Goal: Register for event/course

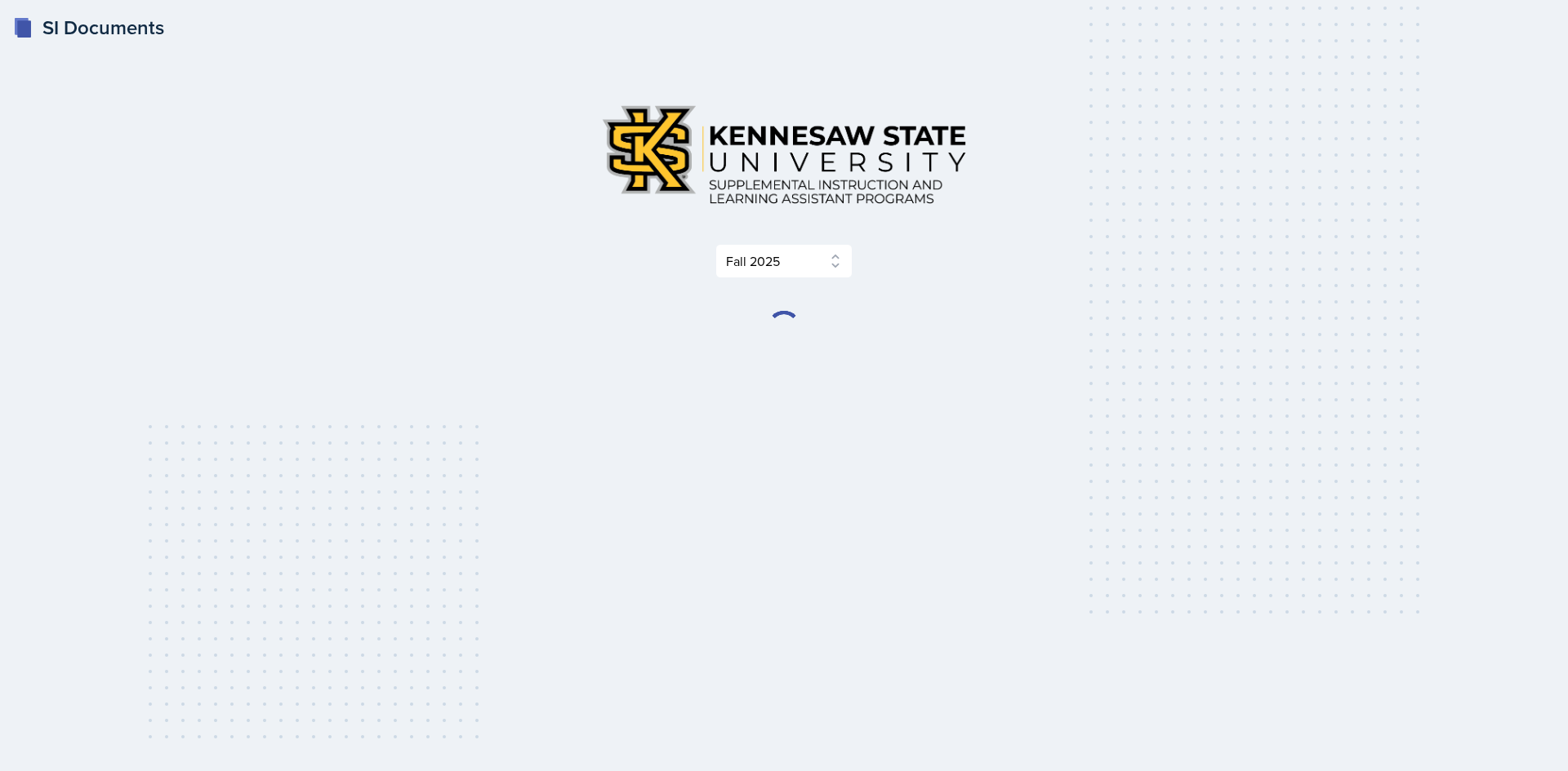
select select "2bed604d-1099-4043-b1bc-2365e8740244"
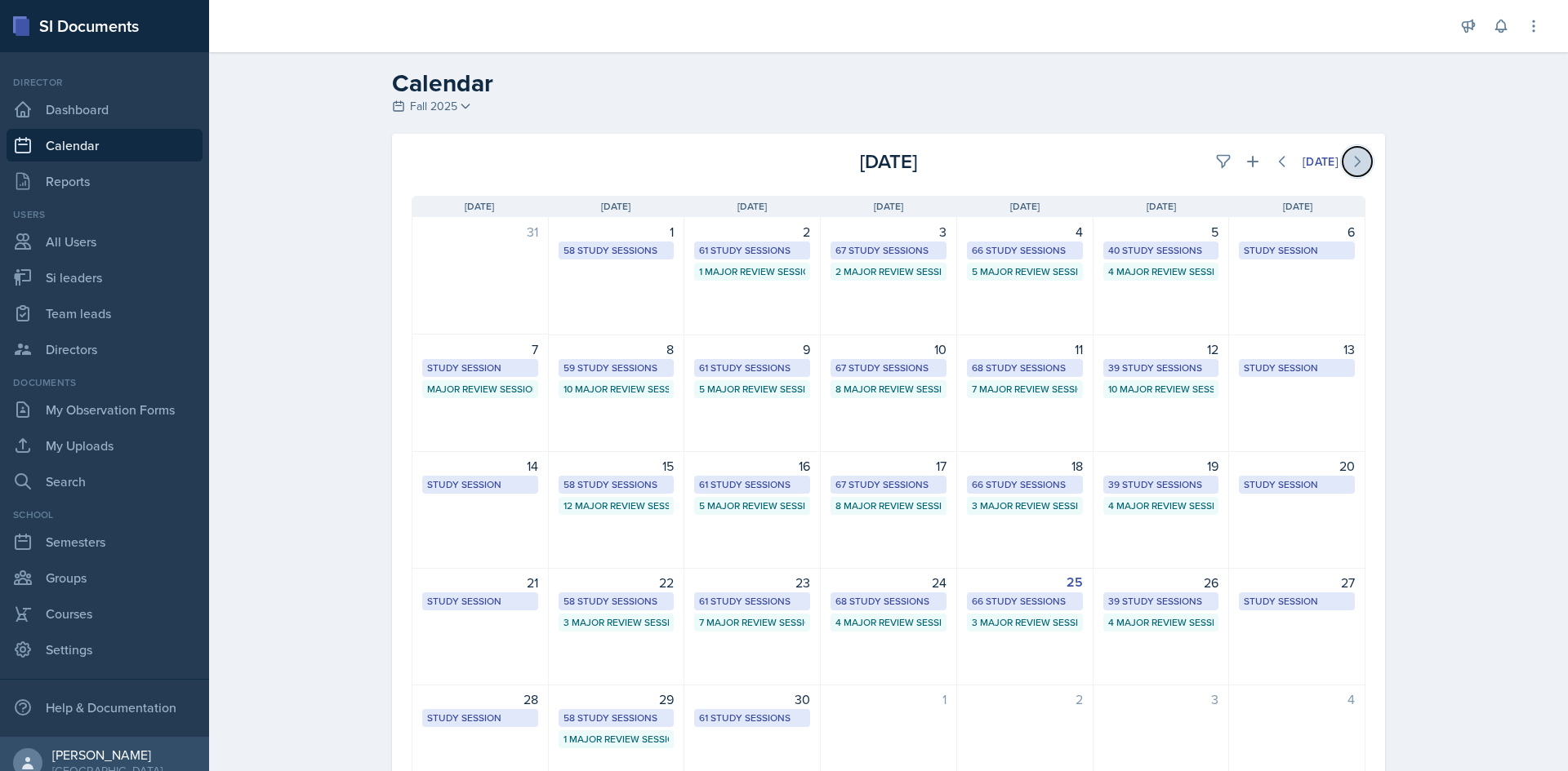
click at [1359, 164] on button at bounding box center [1358, 162] width 30 height 30
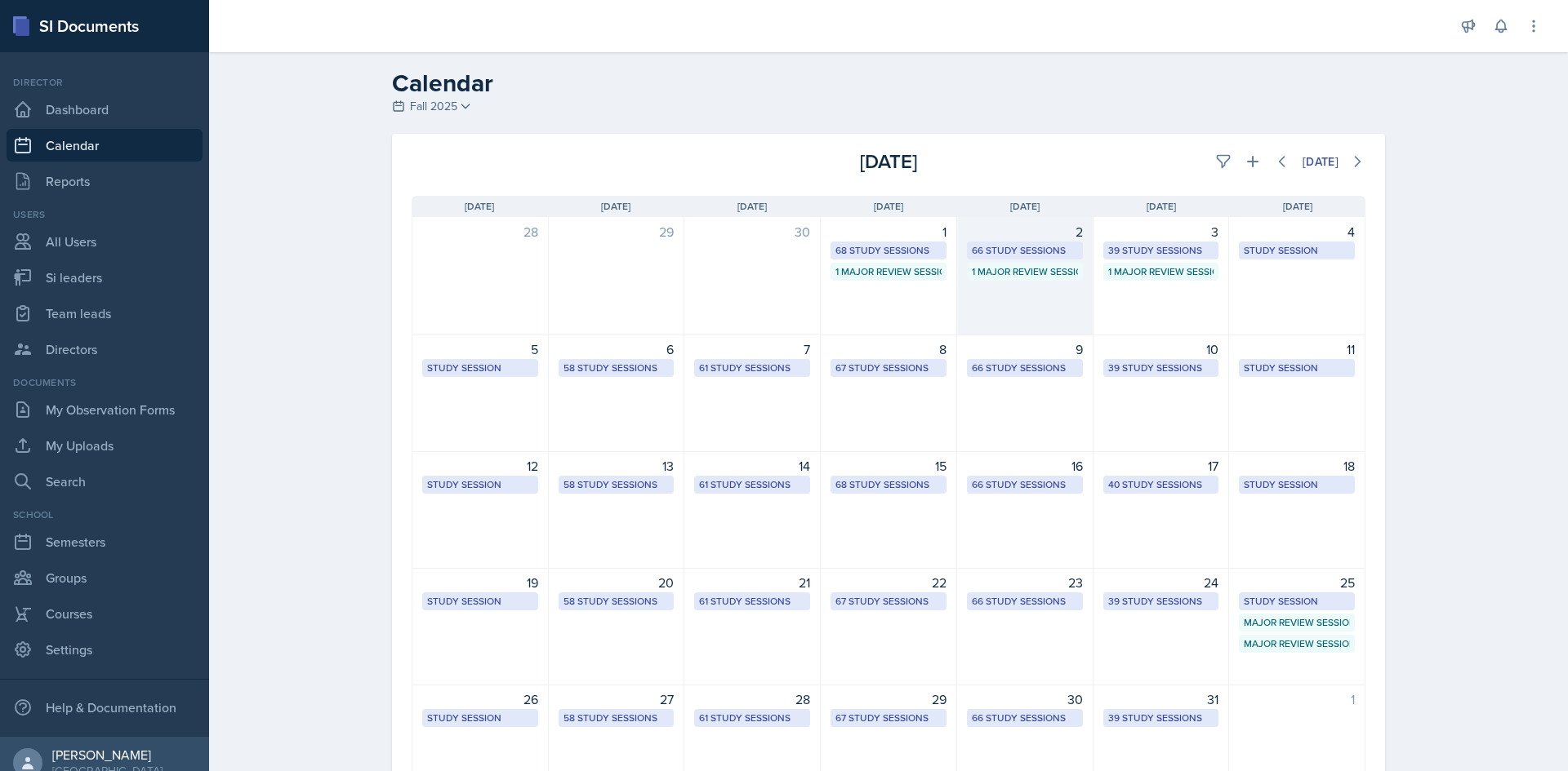
click at [1032, 245] on div "66 Study Sessions" at bounding box center [1025, 251] width 106 height 15
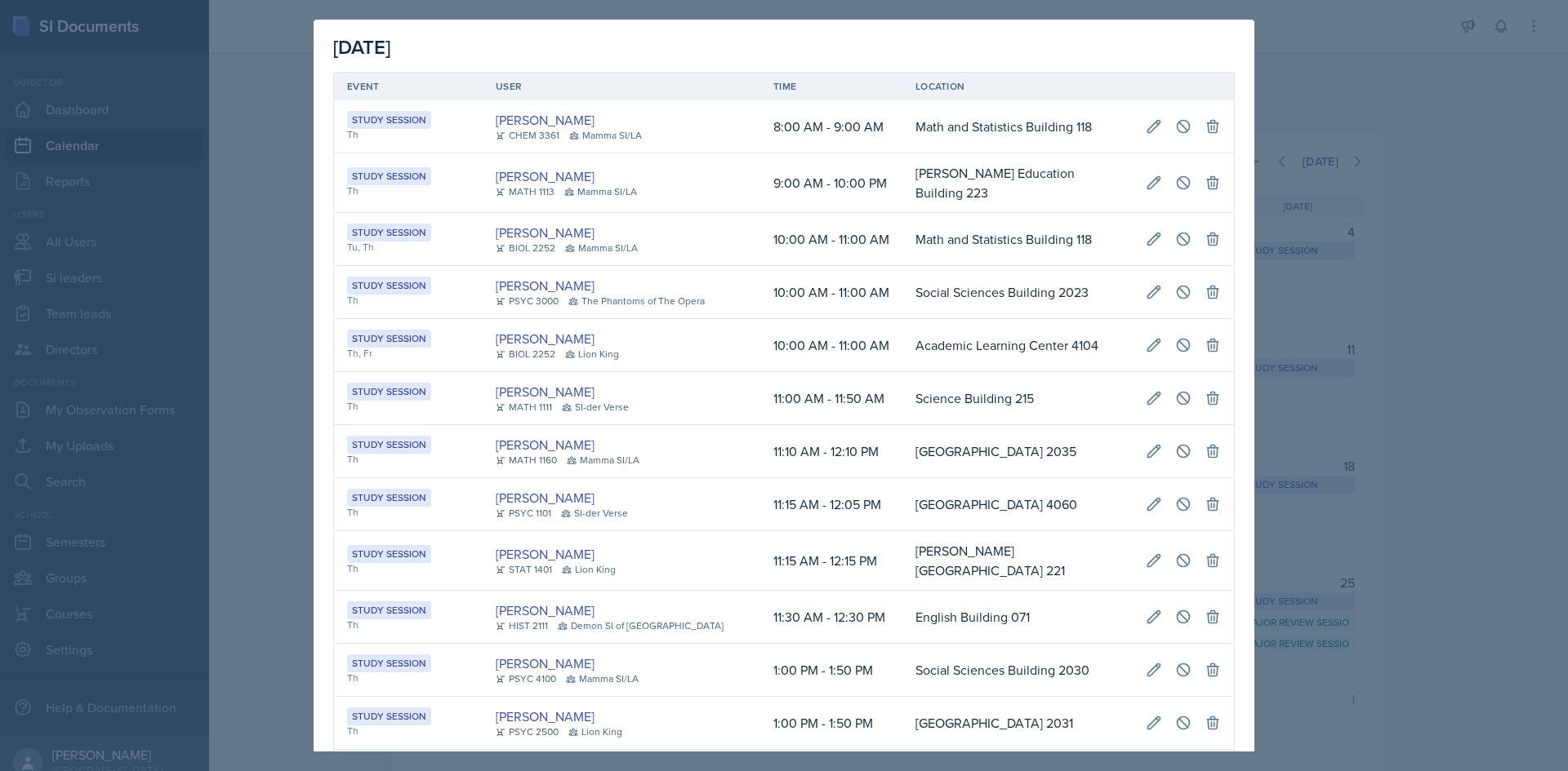
click at [945, 270] on td "Social Sciences Building 2023" at bounding box center [1017, 293] width 231 height 53
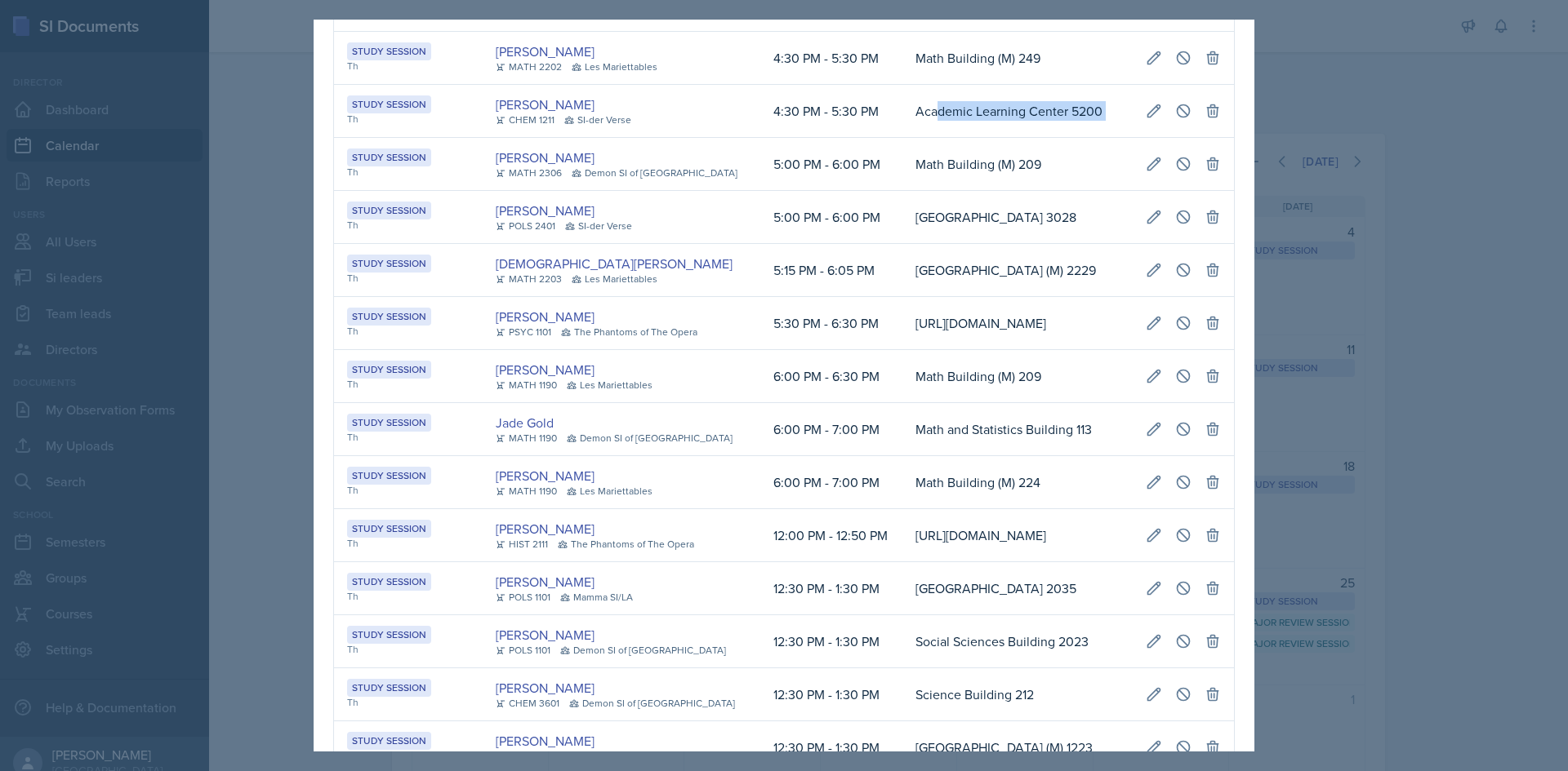
scroll to position [0, 363]
drag, startPoint x: 900, startPoint y: 393, endPoint x: 1221, endPoint y: 393, distance: 321.0
click at [1221, 138] on tr "Study Session Th [PERSON_NAME] CHEM 1211 SI-der Verse 4:30 PM - 5:30 PM [GEOGRA…" at bounding box center [784, 111] width 900 height 53
click at [1175, 119] on icon at bounding box center [1183, 110] width 17 height 17
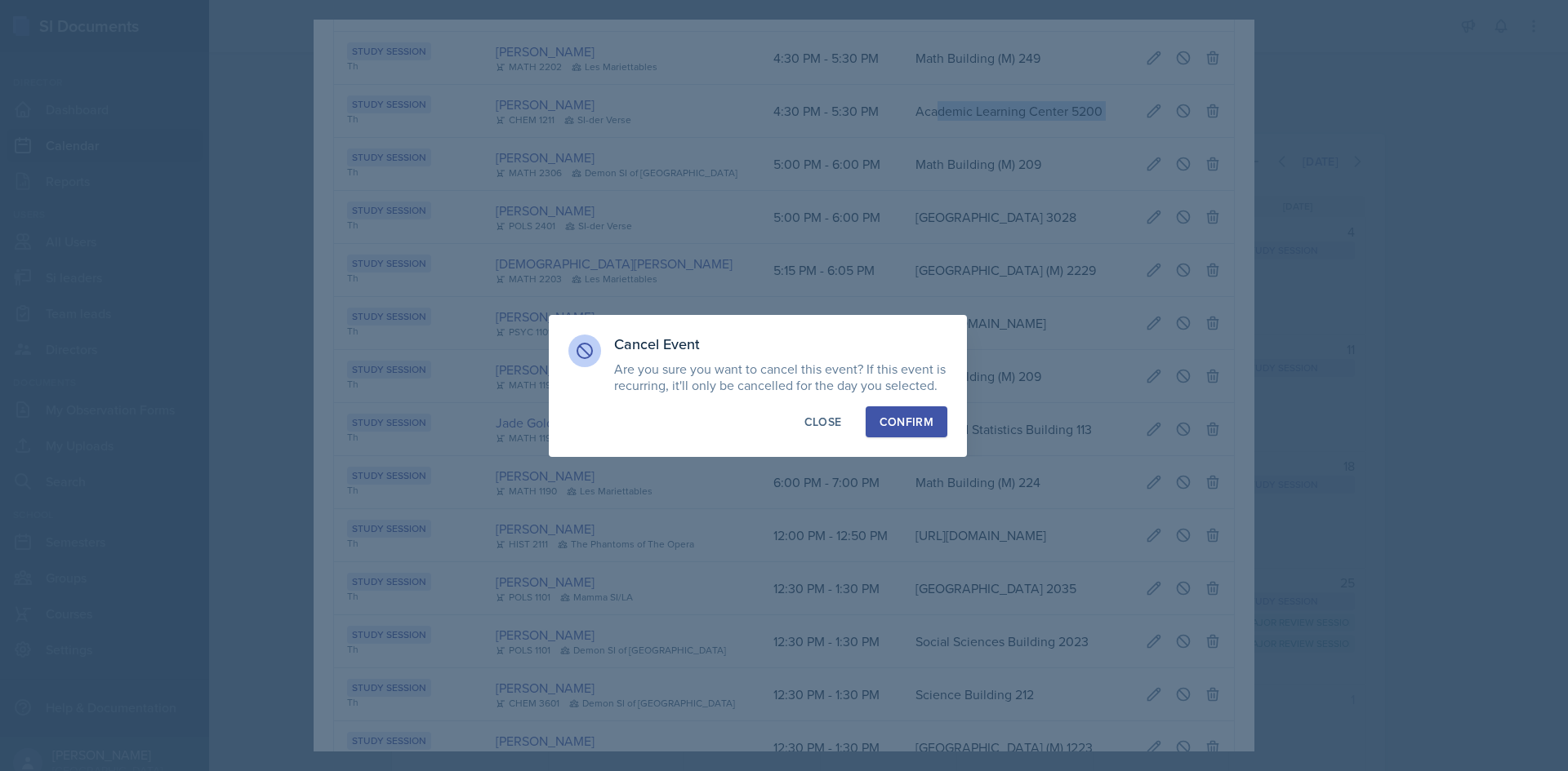
click at [944, 432] on button "Confirm" at bounding box center [906, 421] width 82 height 31
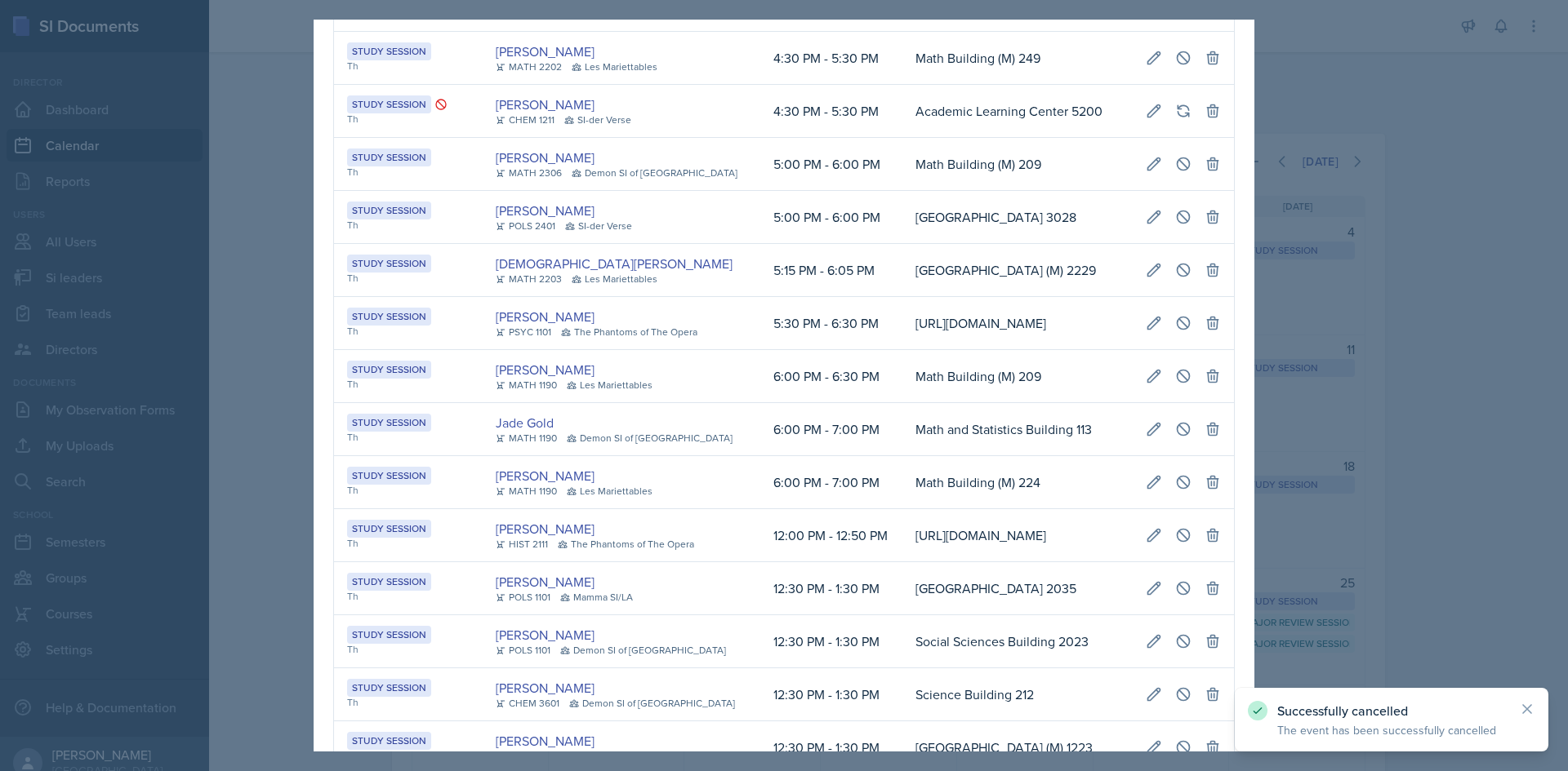
click at [1310, 386] on div at bounding box center [784, 386] width 1568 height 771
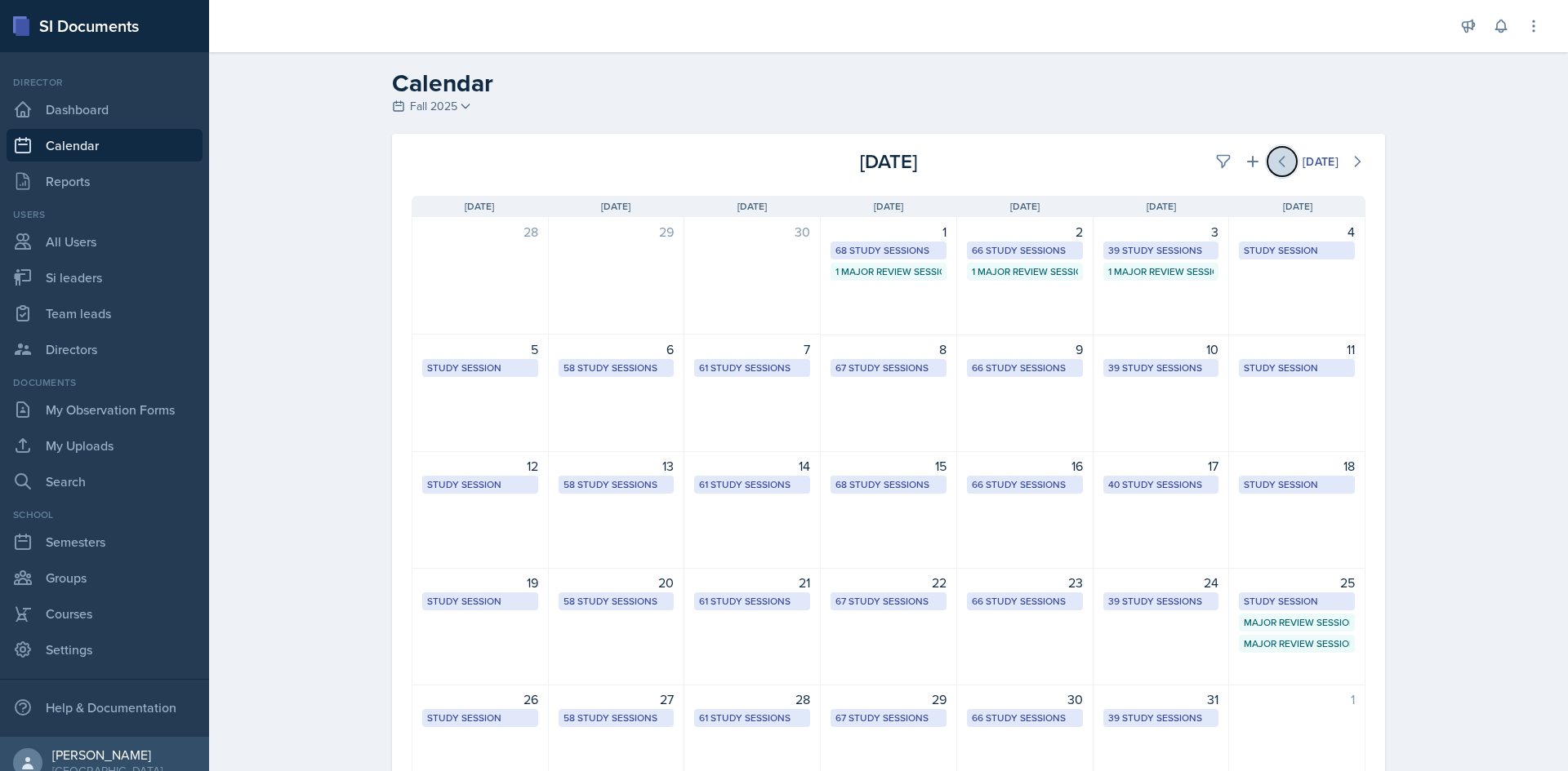
click at [1274, 164] on icon at bounding box center [1281, 161] width 17 height 17
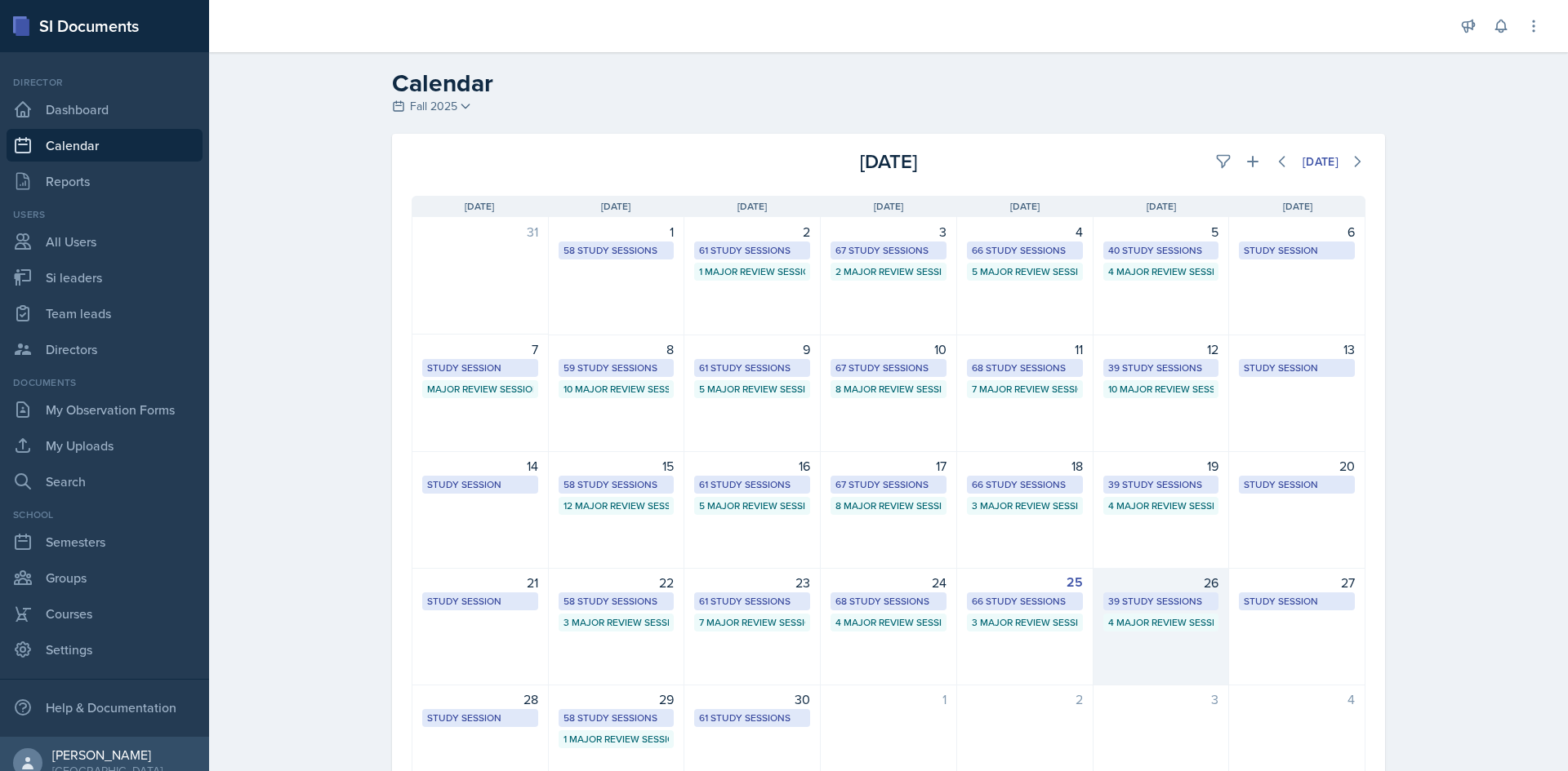
click at [1158, 602] on div "39 Study Sessions" at bounding box center [1160, 601] width 106 height 15
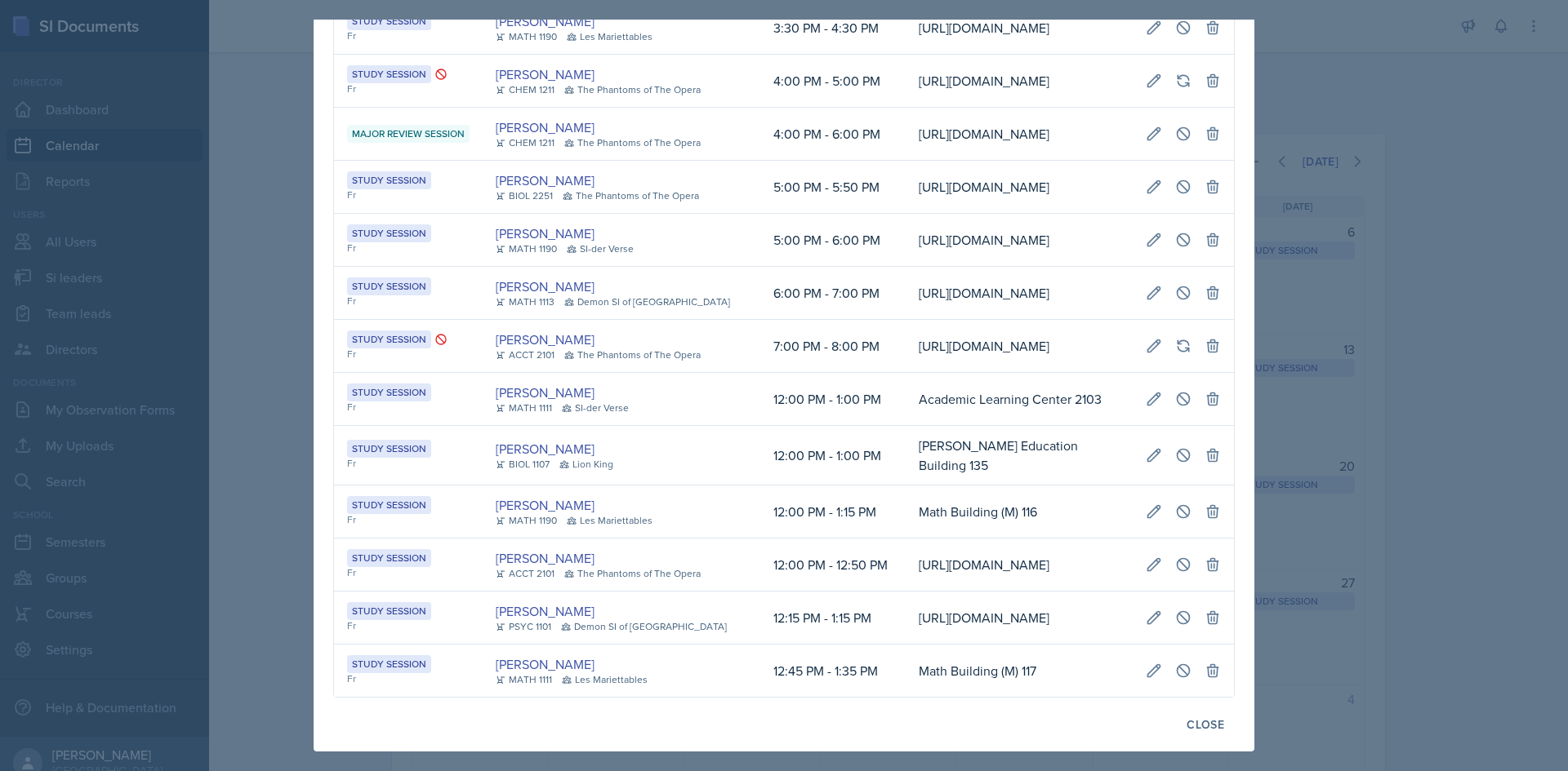
click at [976, 485] on td "Math Building (M) 116" at bounding box center [1018, 512] width 227 height 53
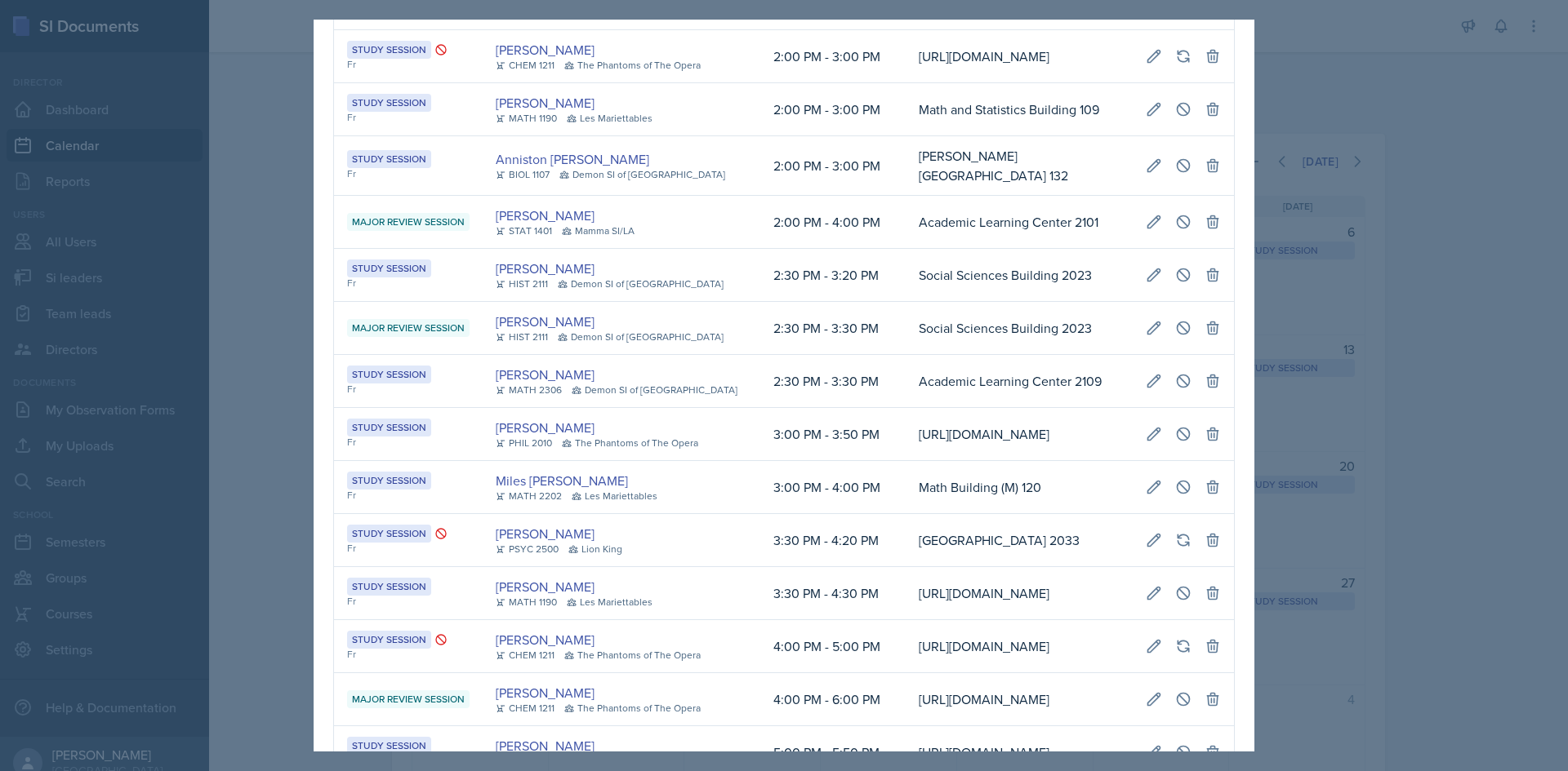
click at [233, 409] on div at bounding box center [784, 386] width 1568 height 771
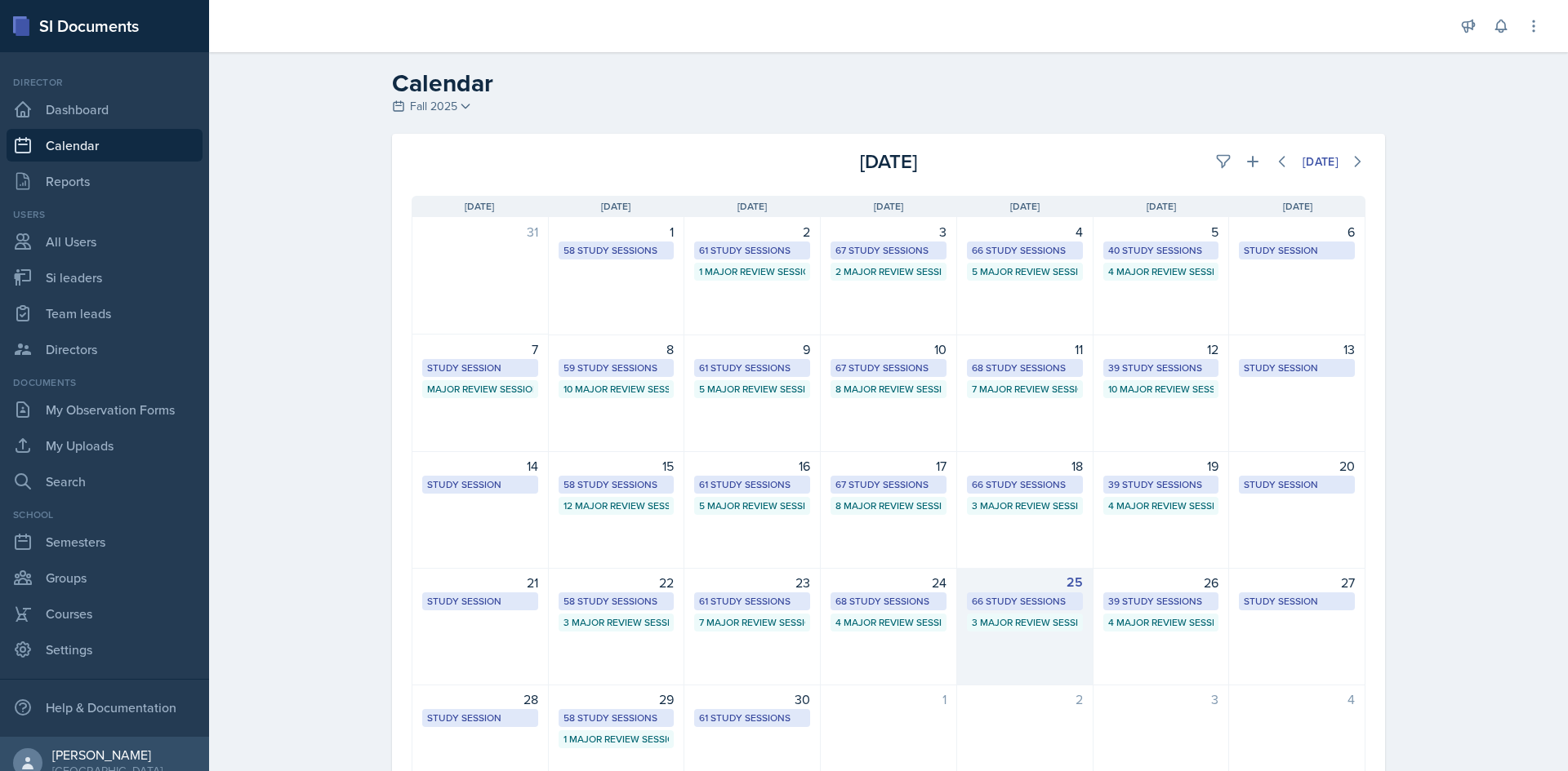
click at [992, 590] on div "25" at bounding box center [1025, 583] width 116 height 19
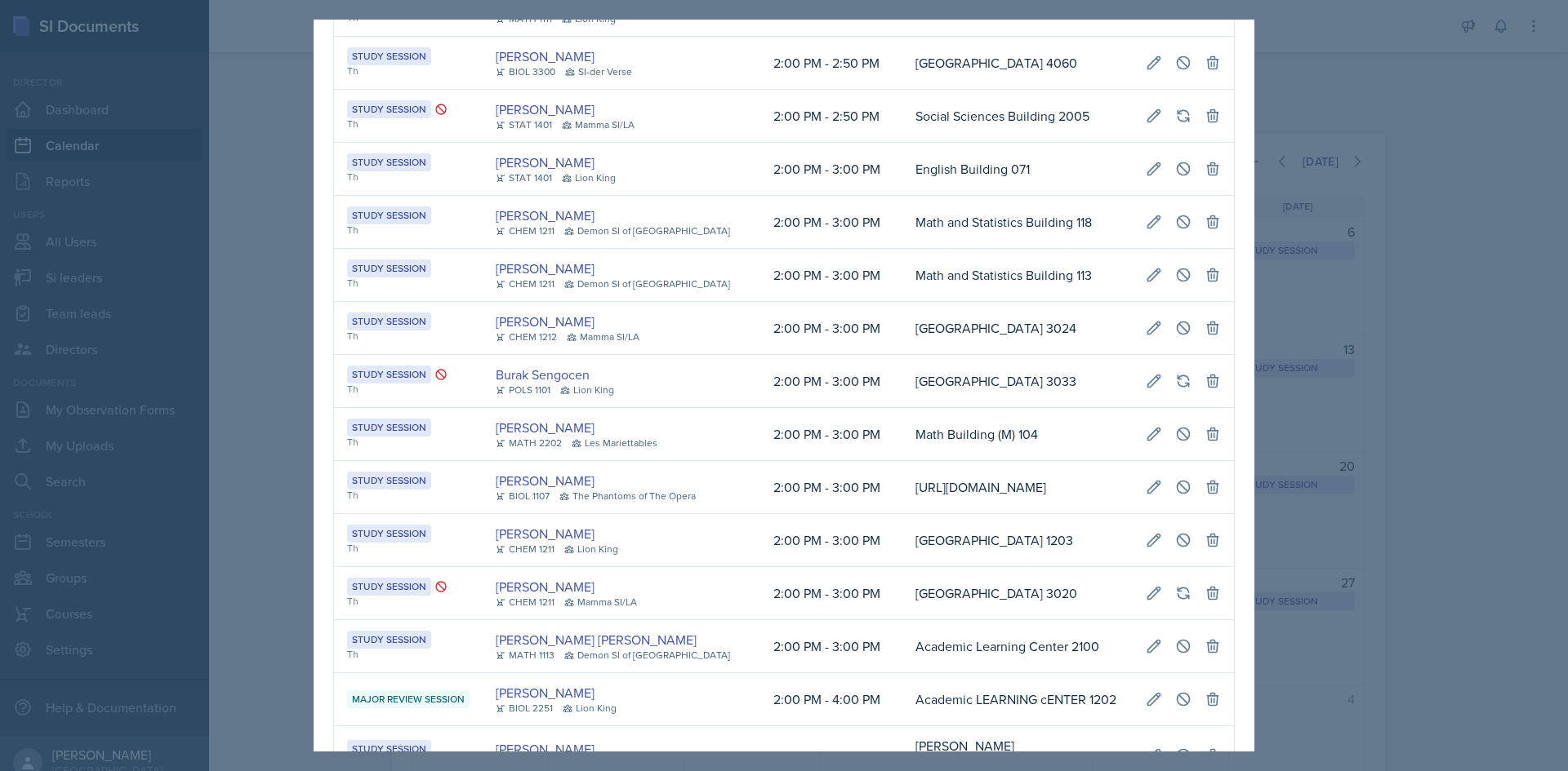
click at [964, 461] on td "Math Building (M) 104" at bounding box center [1017, 435] width 231 height 53
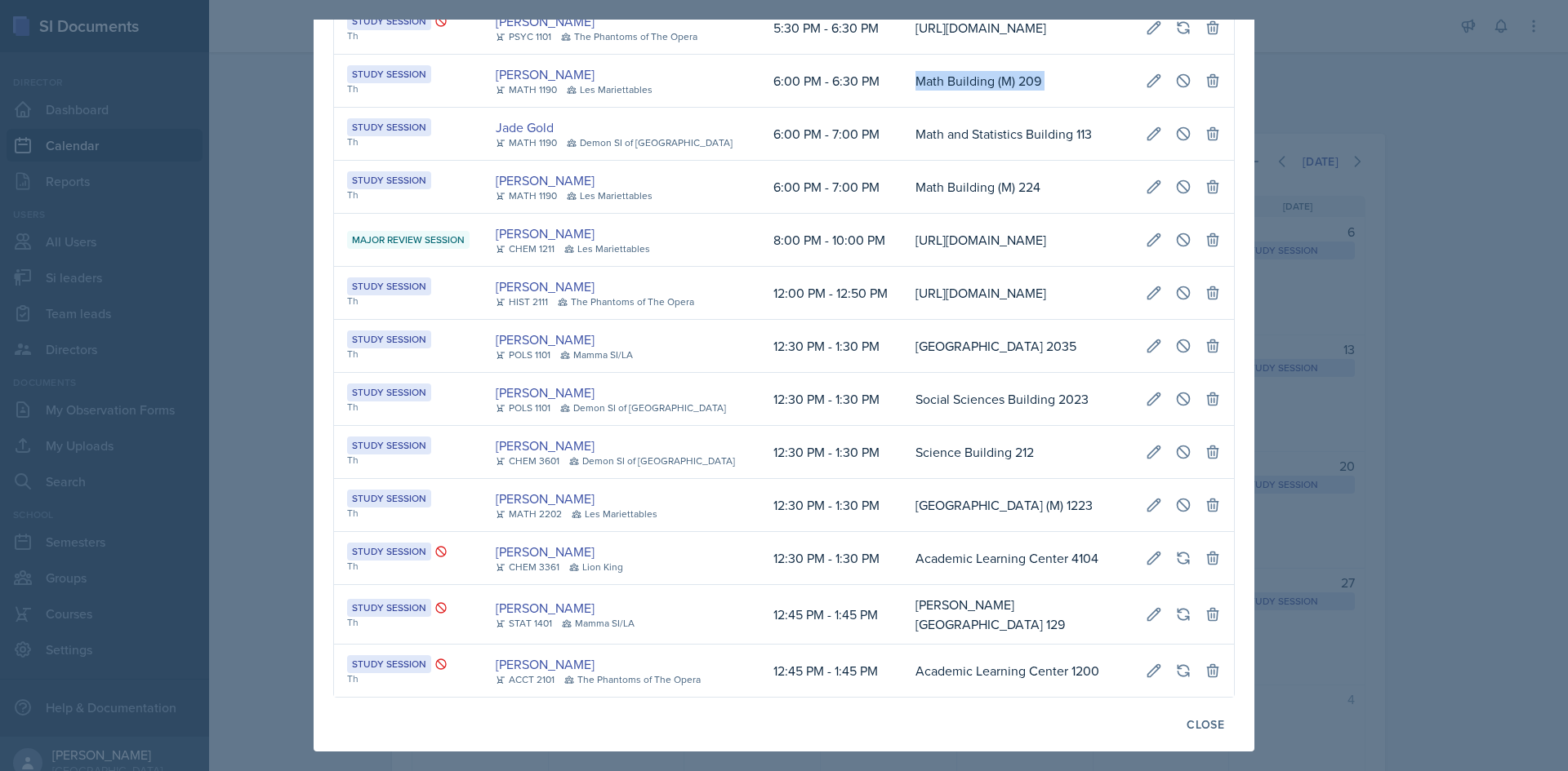
drag, startPoint x: 872, startPoint y: 388, endPoint x: 1220, endPoint y: 396, distance: 348.1
click at [1220, 108] on tr "Study Session Th [PERSON_NAME] MATH 1190 [GEOGRAPHIC_DATA] 6:00 PM - 6:30 PM Ma…" at bounding box center [784, 81] width 900 height 53
click at [1175, 95] on button at bounding box center [1183, 81] width 30 height 30
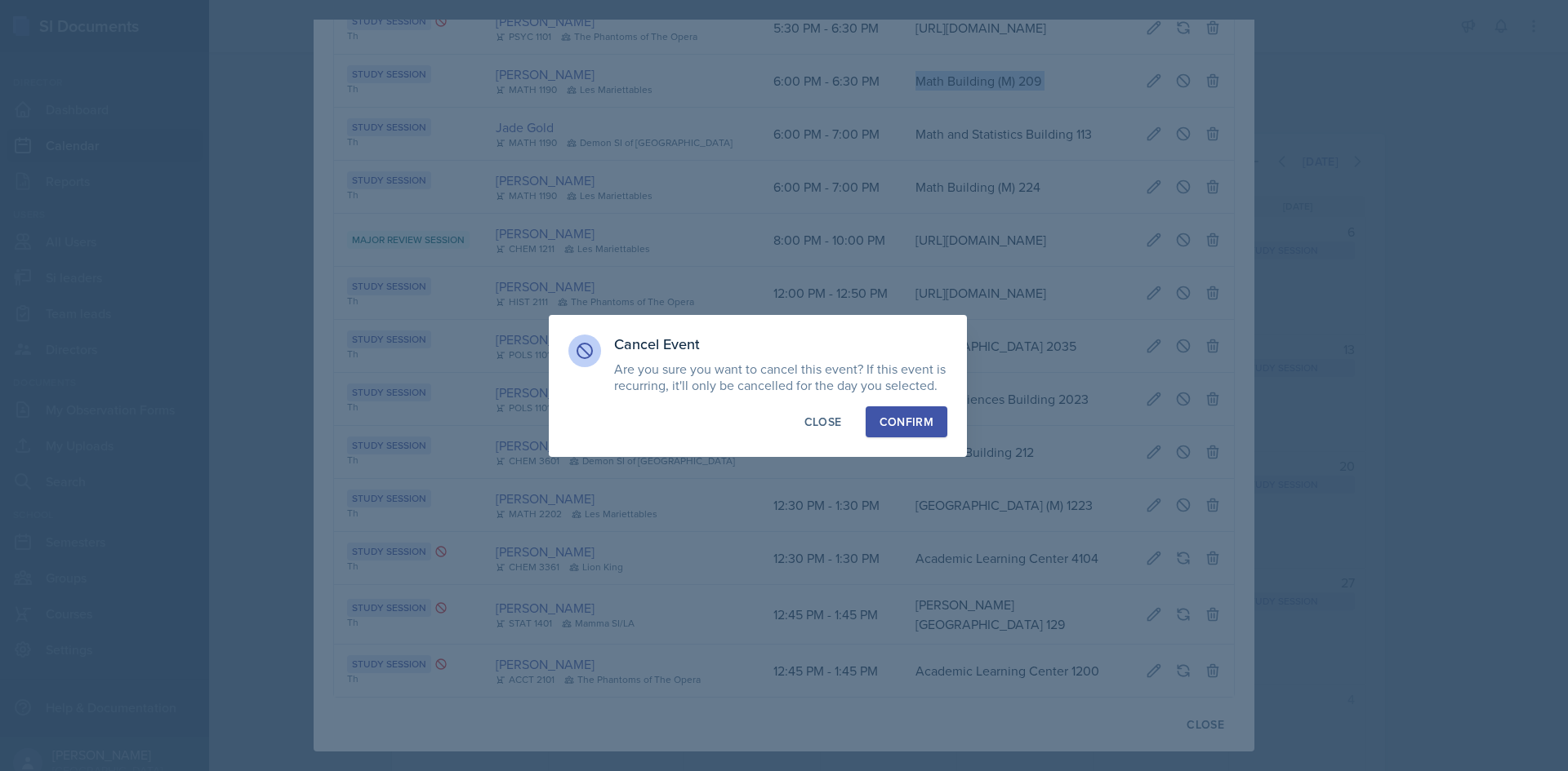
click at [926, 423] on div "Confirm" at bounding box center [905, 421] width 53 height 17
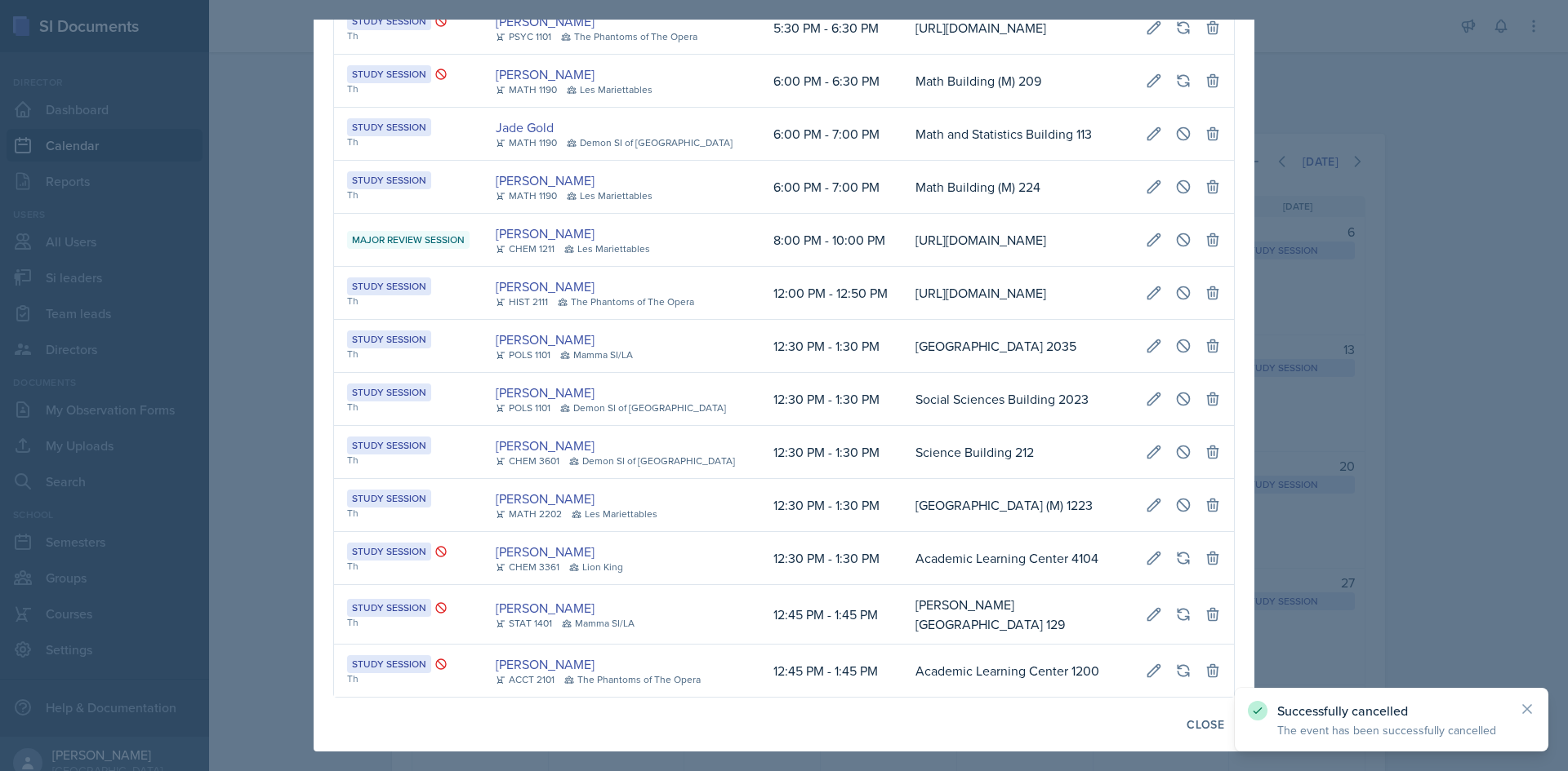
click at [254, 304] on div at bounding box center [784, 386] width 1568 height 771
